Goal: Information Seeking & Learning: Learn about a topic

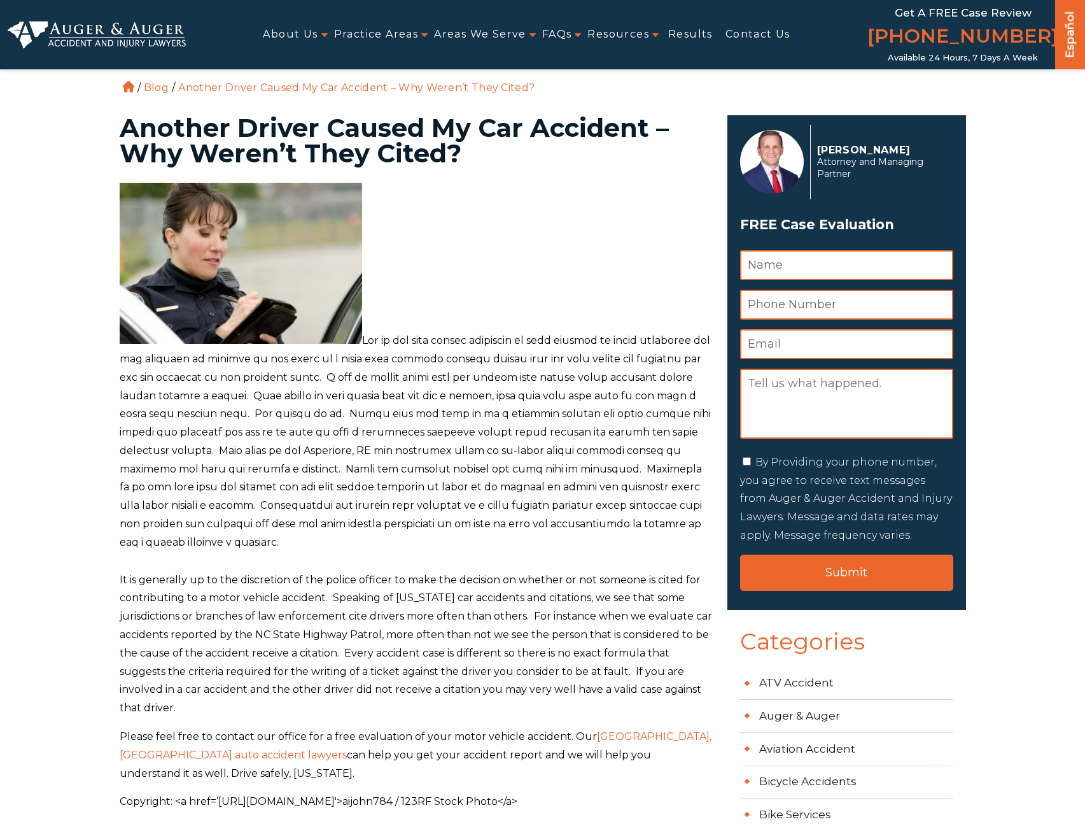
scroll to position [241, 0]
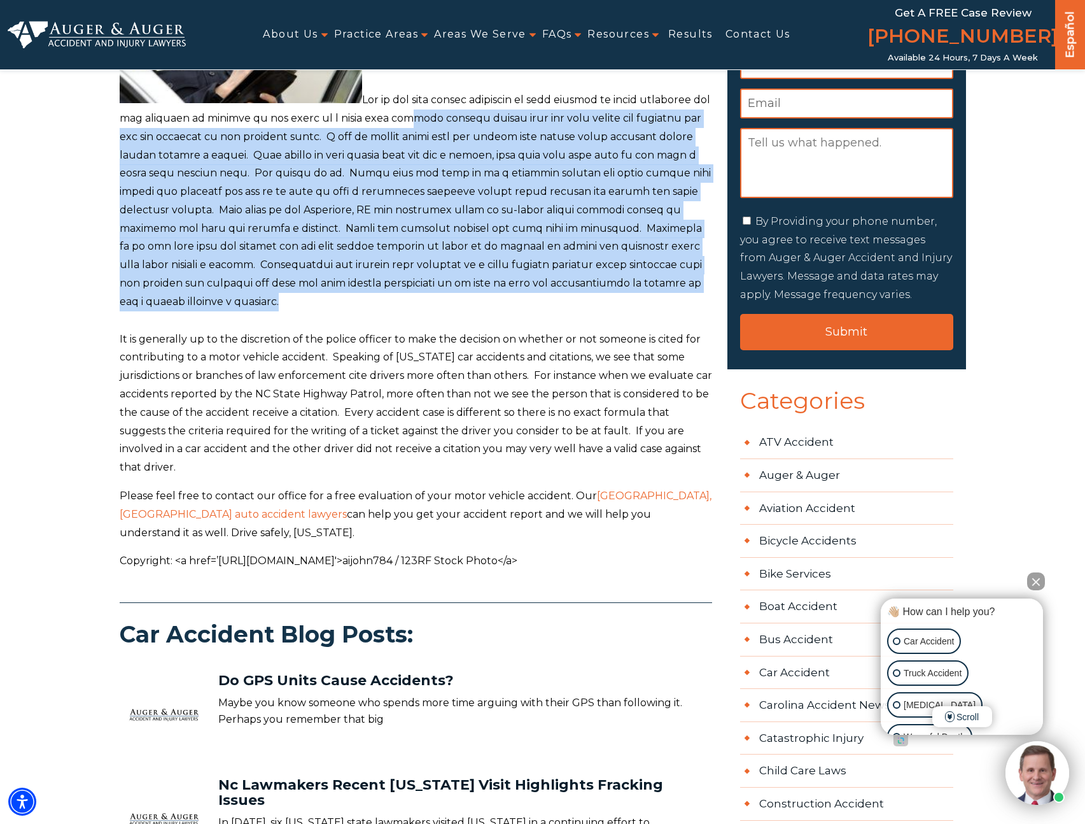
drag, startPoint x: 421, startPoint y: 120, endPoint x: 484, endPoint y: 295, distance: 185.8
click at [484, 295] on p at bounding box center [416, 126] width 593 height 369
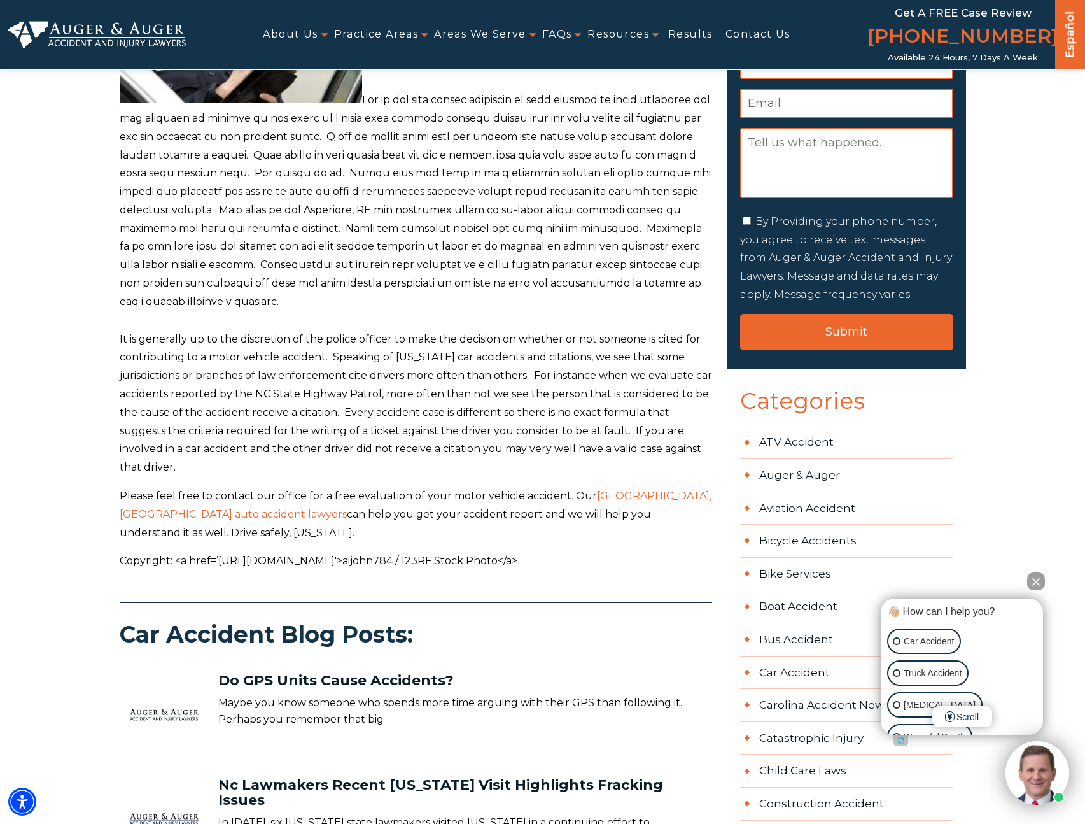
drag, startPoint x: 486, startPoint y: 308, endPoint x: 428, endPoint y: 295, distance: 58.8
click at [428, 295] on p at bounding box center [416, 126] width 593 height 369
drag, startPoint x: 460, startPoint y: 306, endPoint x: 446, endPoint y: 293, distance: 18.5
click at [446, 293] on p at bounding box center [416, 126] width 593 height 369
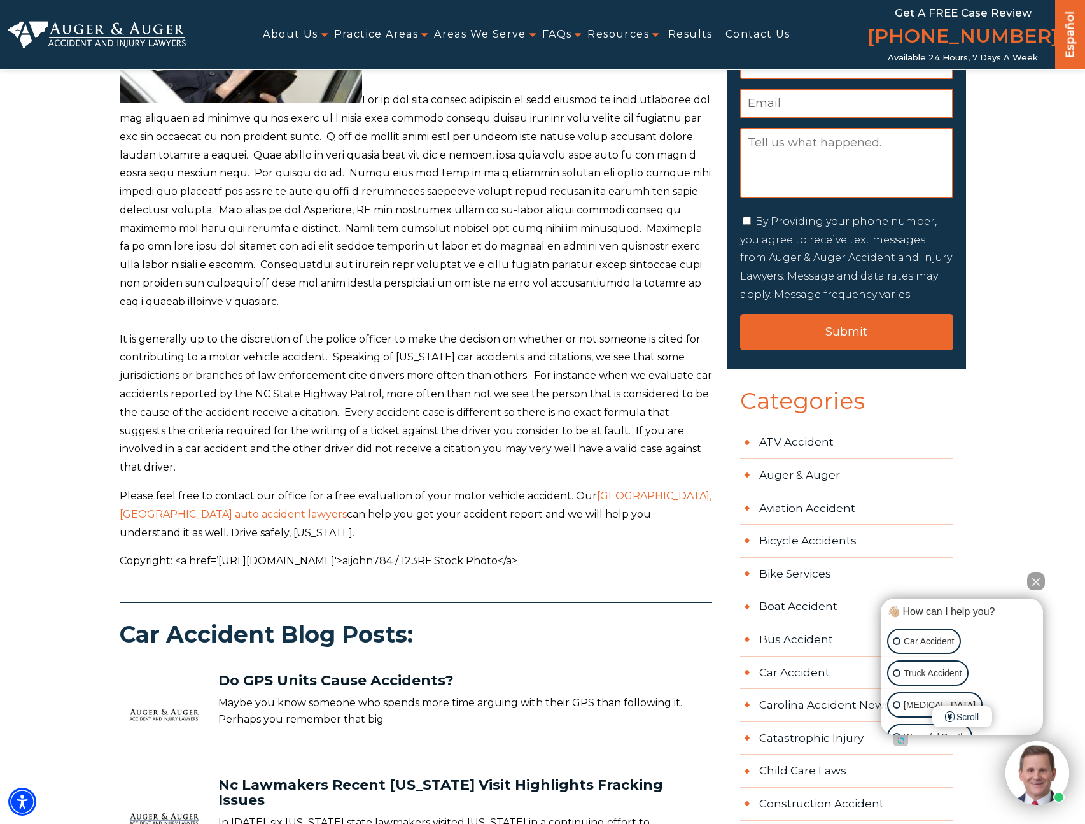
click at [446, 293] on p at bounding box center [416, 126] width 593 height 369
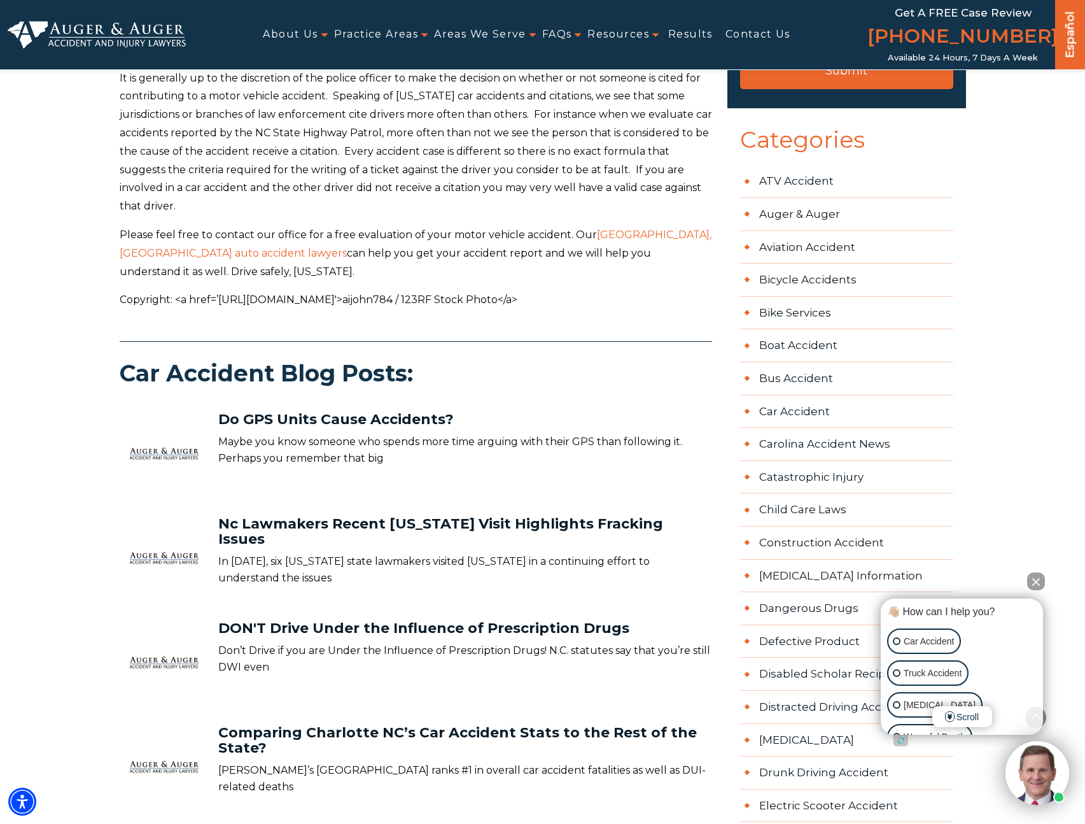
scroll to position [501, 0]
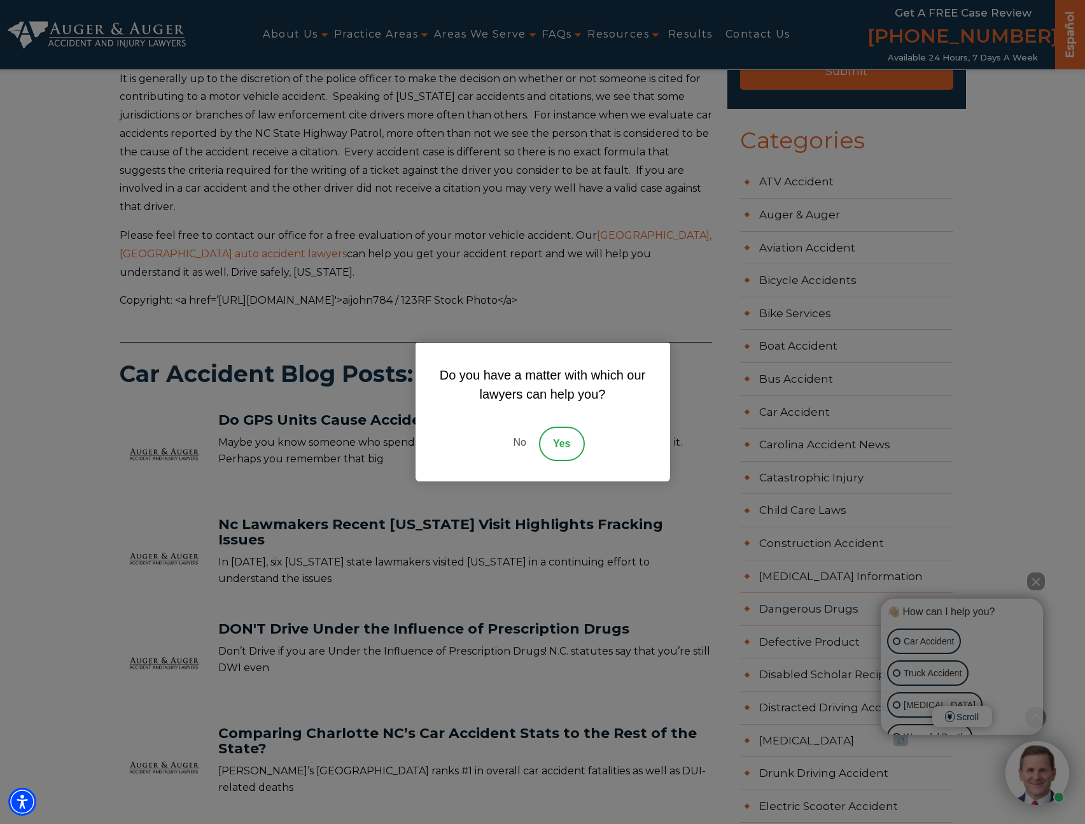
click at [449, 132] on div "Do you have a matter with which our lawyers can help you? No Yes" at bounding box center [542, 412] width 1085 height 824
